Goal: Information Seeking & Learning: Compare options

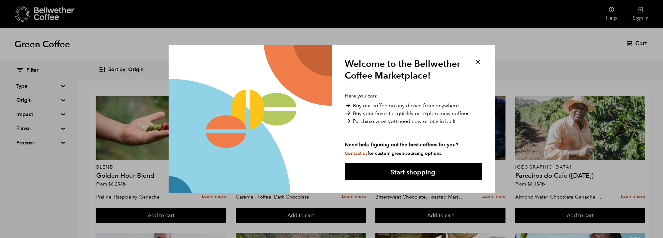
click at [476, 59] on button at bounding box center [478, 62] width 8 height 8
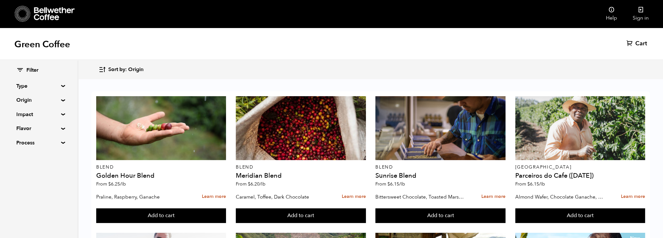
scroll to position [553, 0]
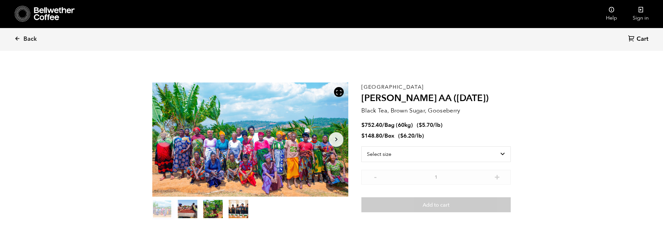
scroll to position [284, 347]
click at [491, 150] on select "Select size Bag (60kg) (132 lbs) Box (24 lbs)" at bounding box center [436, 154] width 149 height 16
select select "bag-3"
click at [362, 146] on select "Select size Bag (60kg) (132 lbs) Box (24 lbs)" at bounding box center [436, 154] width 149 height 16
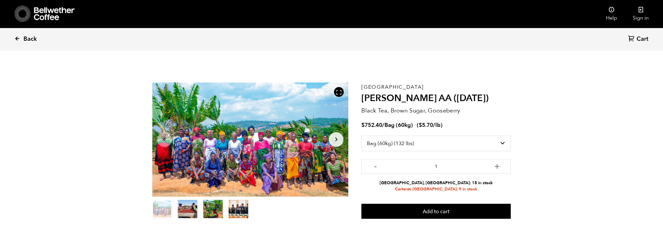
click at [27, 37] on span "Back" at bounding box center [29, 39] width 13 height 8
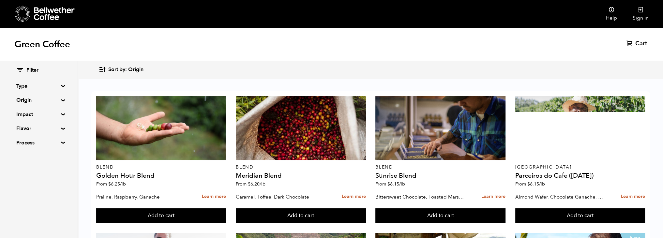
scroll to position [424, 0]
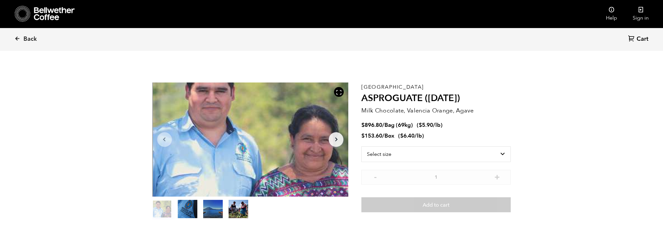
scroll to position [284, 347]
click at [426, 158] on select "Select size Bag (69kg) (152 lbs) Box (24 lbs)" at bounding box center [436, 154] width 149 height 16
select select "bag-2"
click at [362, 146] on select "Select size Bag (69kg) (152 lbs) Box (24 lbs)" at bounding box center [436, 154] width 149 height 16
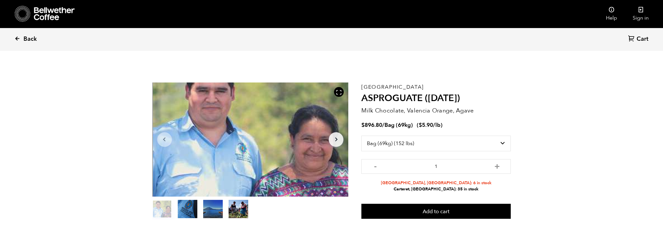
click at [24, 41] on span "Back" at bounding box center [29, 39] width 13 height 8
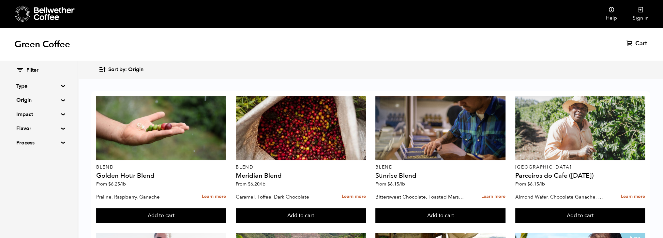
click at [61, 100] on summary "Origin" at bounding box center [38, 100] width 45 height 8
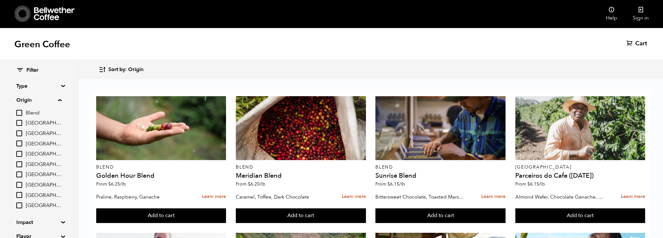
click at [289, 49] on div "Green Coffee Cart (0)" at bounding box center [331, 44] width 663 height 33
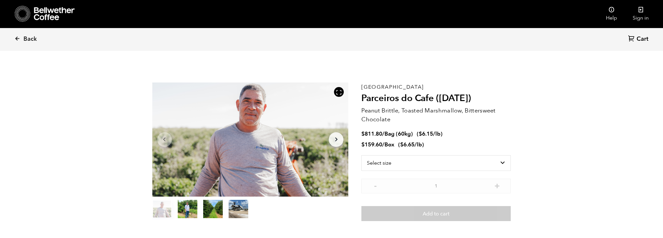
scroll to position [284, 347]
click at [501, 162] on select "Select size Bag (60kg) (132 lbs) Box (24 lbs)" at bounding box center [436, 163] width 149 height 16
select select "bag-3"
click at [362, 155] on select "Select size Bag (60kg) (132 lbs) Box (24 lbs)" at bounding box center [436, 163] width 149 height 16
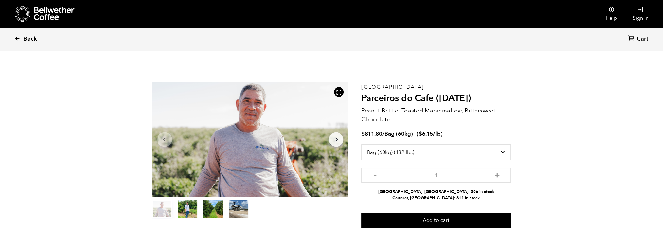
click at [16, 37] on icon at bounding box center [17, 39] width 6 height 6
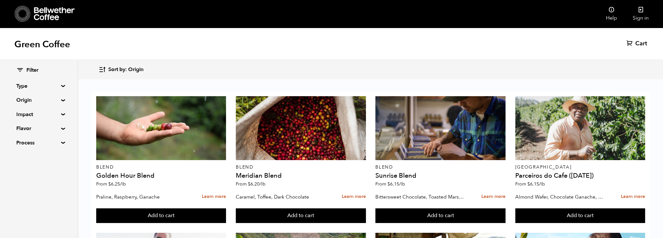
scroll to position [163, 0]
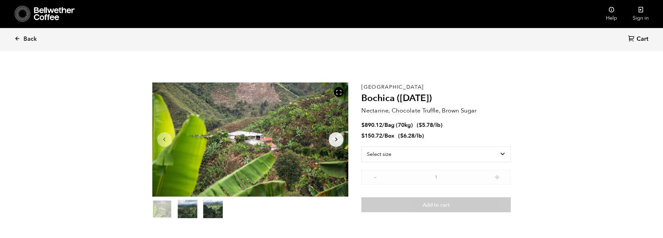
scroll to position [284, 347]
click at [502, 155] on select "Select size Bag (70kg) (154 lbs) Box (24 lbs)" at bounding box center [436, 154] width 149 height 16
select select "bag"
click at [362, 146] on select "Select size Bag (70kg) (154 lbs) Box (24 lbs)" at bounding box center [436, 154] width 149 height 16
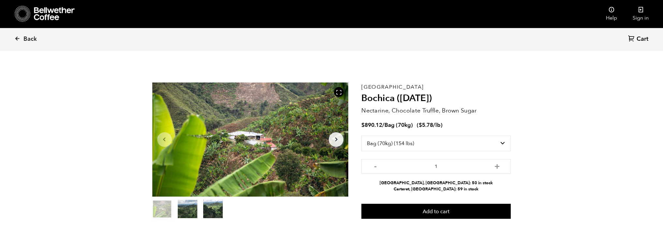
click at [13, 38] on div "Back Cart (0)" at bounding box center [331, 39] width 663 height 23
click at [21, 38] on link "Back" at bounding box center [34, 39] width 40 height 22
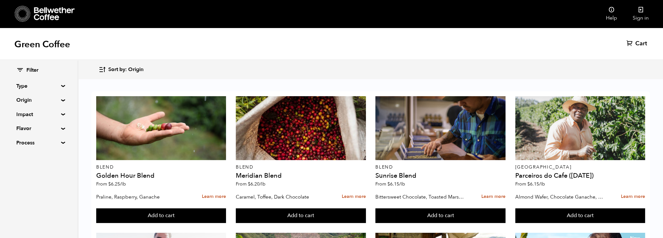
scroll to position [424, 0]
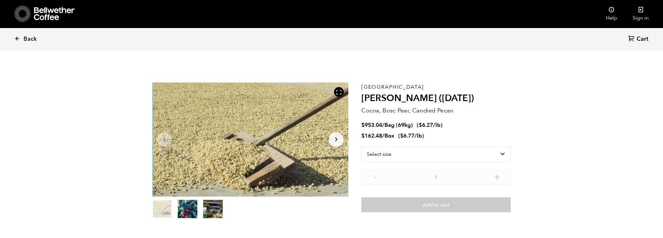
scroll to position [284, 347]
click at [496, 153] on select "Select size Bag (69kg) (152 lbs) Box (24 lbs)" at bounding box center [436, 154] width 149 height 16
click at [362, 146] on select "Select size Bag (69kg) (152 lbs) Box (24 lbs)" at bounding box center [436, 154] width 149 height 16
click at [496, 156] on select "Select size Bag (69kg) (152 lbs) Box (24 lbs)" at bounding box center [436, 154] width 149 height 16
select select "bag-2"
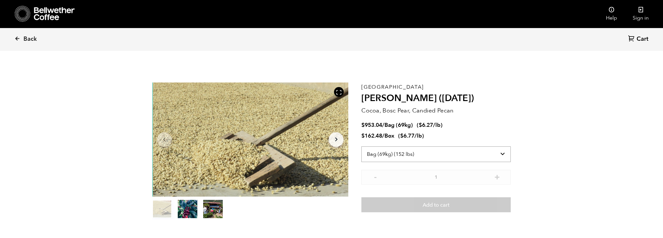
click at [362, 146] on select "Select size Bag (69kg) (152 lbs) Box (24 lbs)" at bounding box center [436, 154] width 149 height 16
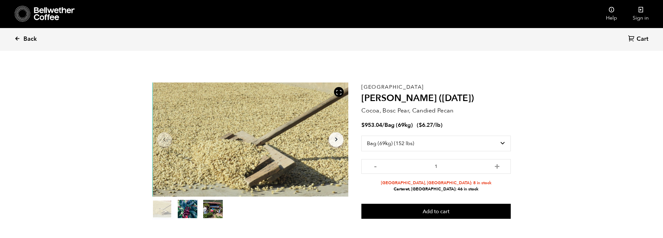
click at [16, 41] on icon at bounding box center [17, 39] width 6 height 6
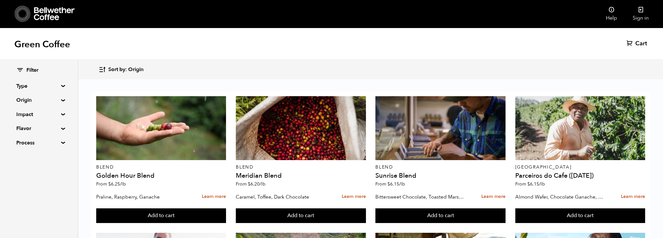
scroll to position [424, 0]
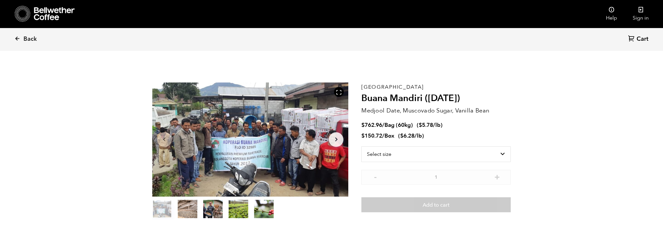
scroll to position [284, 347]
click at [500, 157] on select "Select size Bag (60kg) (132 lbs) Box (24 lbs)" at bounding box center [436, 154] width 149 height 16
select select "bag-3"
click at [362, 146] on select "Select size Bag (60kg) (132 lbs) Box (24 lbs)" at bounding box center [436, 154] width 149 height 16
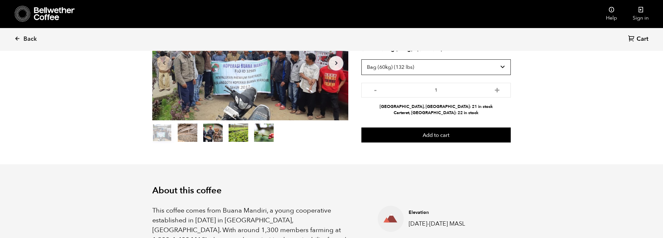
scroll to position [38, 0]
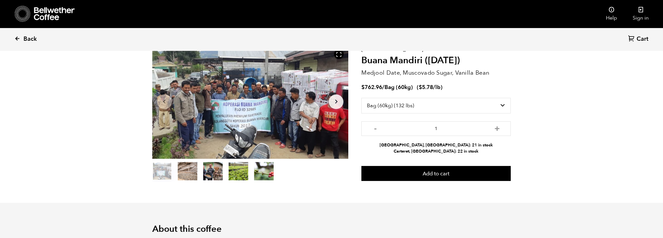
click at [24, 39] on span "Back" at bounding box center [29, 39] width 13 height 8
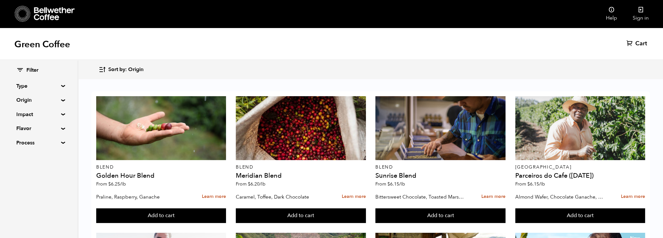
scroll to position [294, 0]
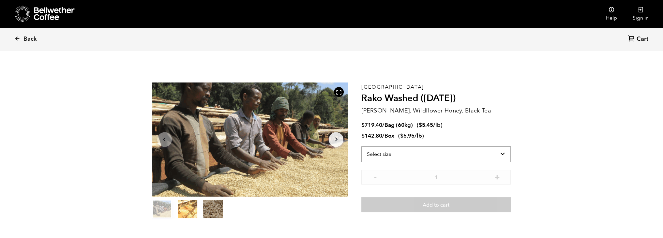
scroll to position [284, 347]
click at [505, 153] on select "Select size Bag (60kg) (132 lbs) Box (24 lbs)" at bounding box center [436, 154] width 149 height 16
select select "bag-3"
click at [362, 146] on select "Select size Bag (60kg) (132 lbs) Box (24 lbs)" at bounding box center [436, 154] width 149 height 16
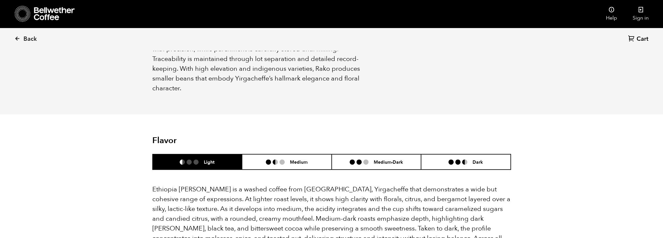
scroll to position [359, 0]
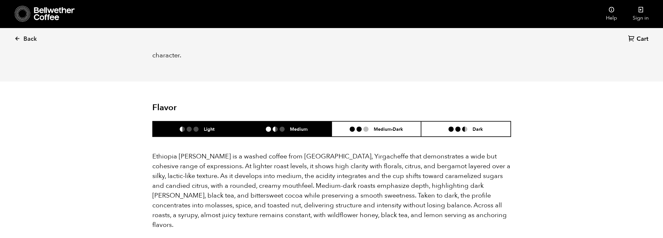
click at [305, 126] on h6 "Medium" at bounding box center [299, 129] width 18 height 6
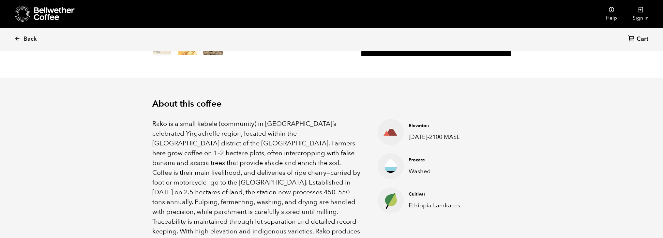
scroll to position [0, 0]
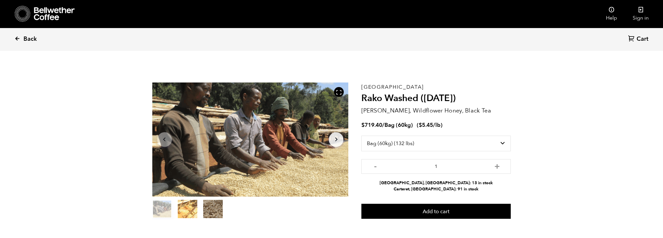
click at [21, 42] on link "Back" at bounding box center [34, 39] width 40 height 22
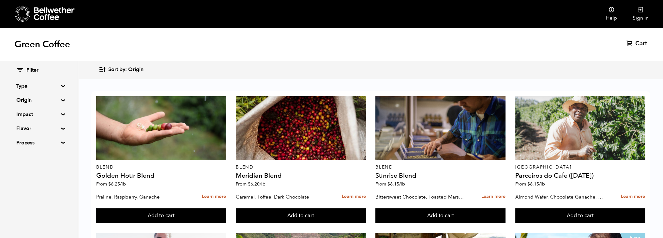
scroll to position [424, 0]
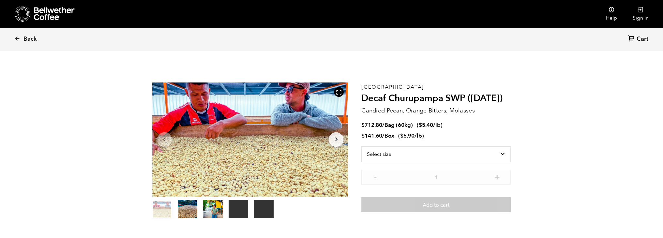
scroll to position [284, 347]
click at [469, 153] on select "Select size Bag (60kg) (132 lbs) Box (24 lbs)" at bounding box center [436, 154] width 149 height 16
select select "bag-3"
click at [362, 146] on select "Select size Bag (60kg) (132 lbs) Box (24 lbs)" at bounding box center [436, 154] width 149 height 16
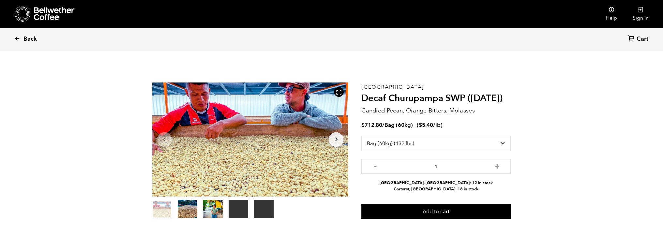
click at [23, 36] on span "Back" at bounding box center [29, 39] width 13 height 8
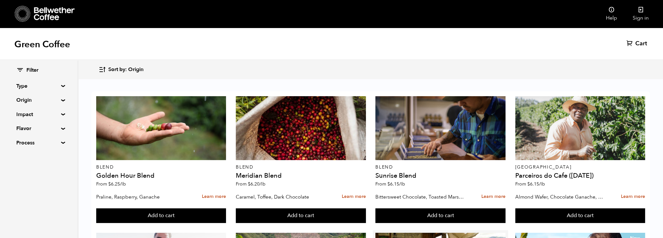
scroll to position [163, 0]
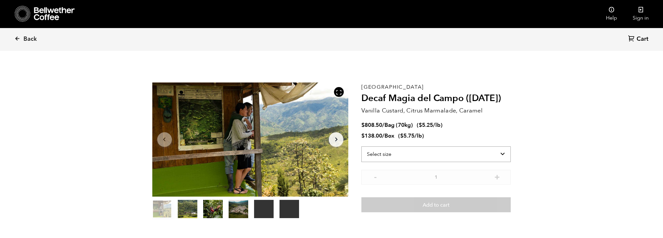
scroll to position [284, 347]
click at [484, 153] on select "Select size Bag (70kg) (154 lbs) Box (24 lbs)" at bounding box center [436, 154] width 149 height 16
select select "bag"
click at [362, 146] on select "Select size Bag (70kg) (154 lbs) Box (24 lbs)" at bounding box center [436, 154] width 149 height 16
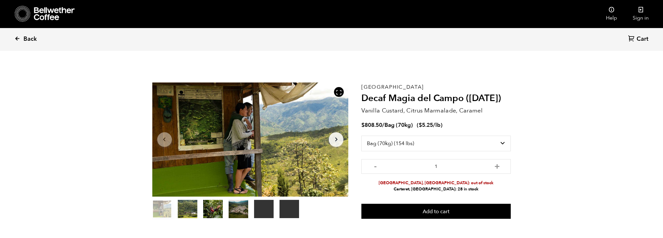
click at [30, 38] on span "Back" at bounding box center [29, 39] width 13 height 8
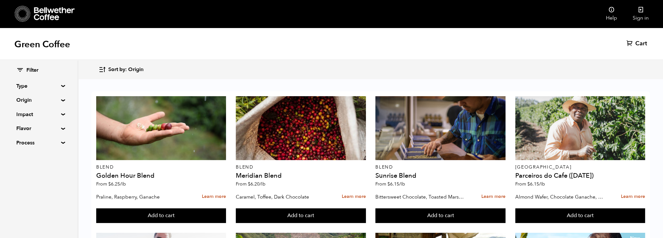
scroll to position [33, 0]
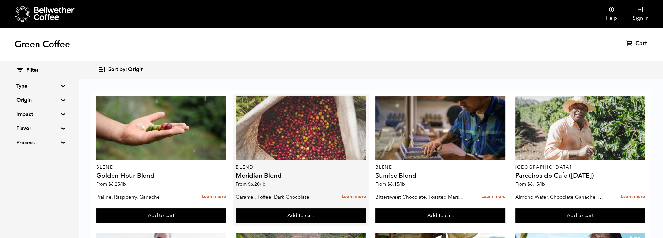
click at [281, 107] on div at bounding box center [301, 128] width 130 height 64
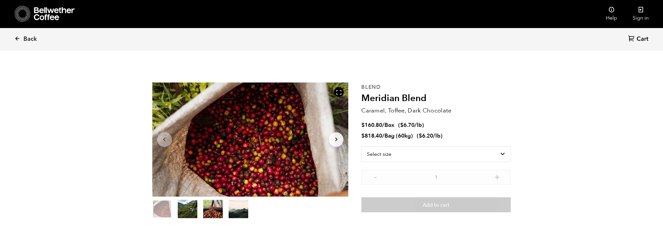
scroll to position [284, 347]
click at [18, 33] on link "Back" at bounding box center [34, 39] width 40 height 22
